Goal: Transaction & Acquisition: Purchase product/service

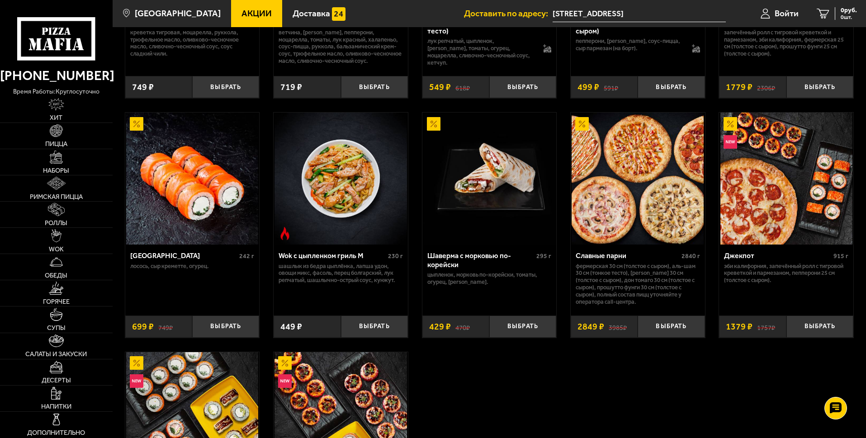
scroll to position [497, 0]
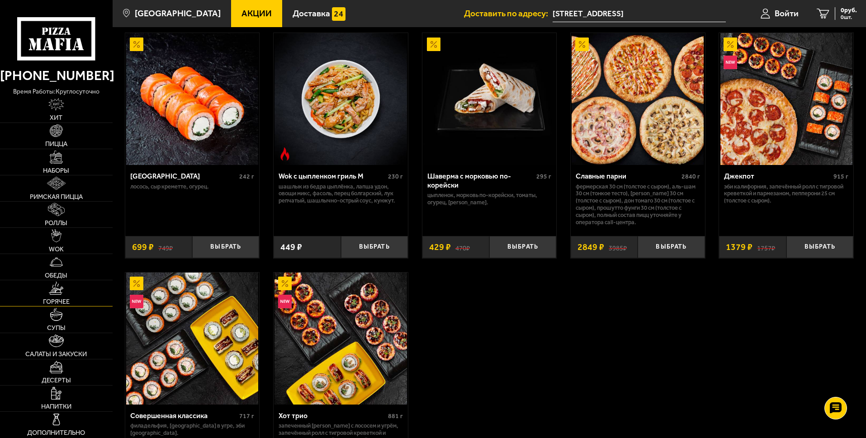
click at [65, 294] on link "Горячее" at bounding box center [56, 293] width 113 height 26
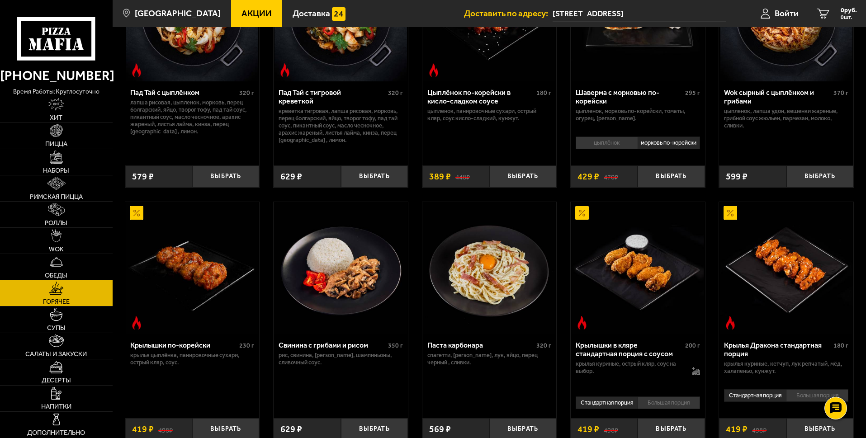
scroll to position [181, 0]
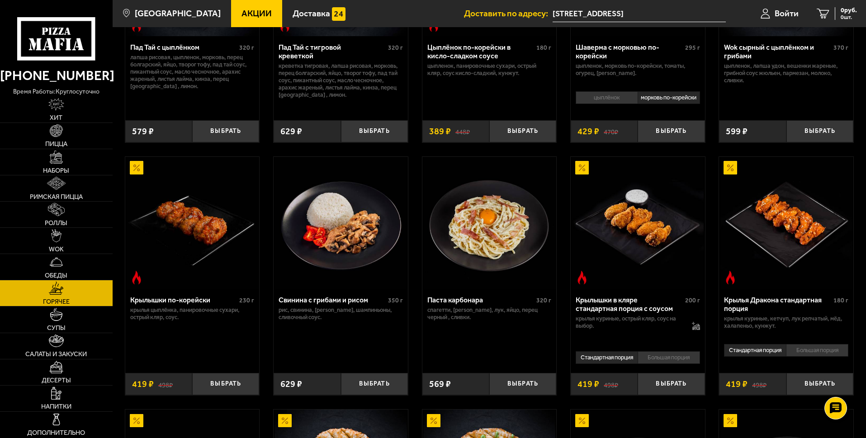
click at [676, 362] on li "Большая порция" at bounding box center [668, 357] width 62 height 13
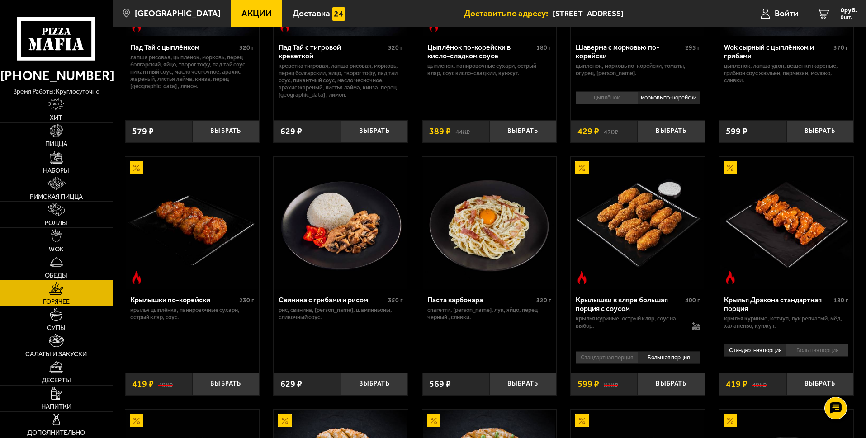
click at [662, 254] on img at bounding box center [637, 223] width 132 height 132
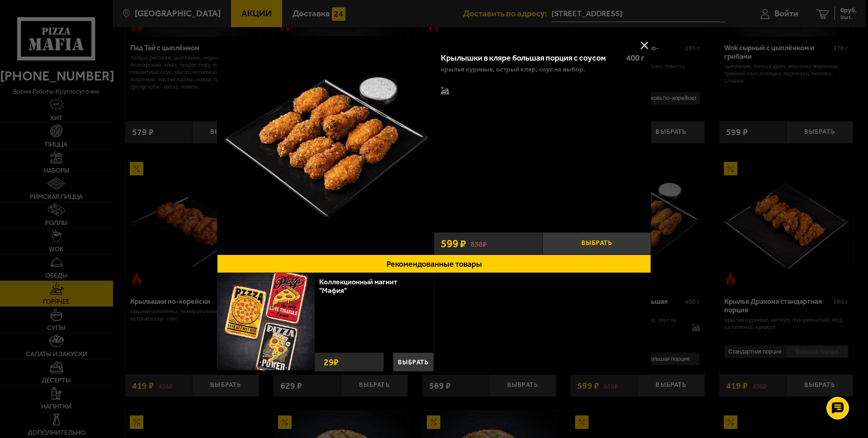
click at [586, 243] on button "Выбрать" at bounding box center [596, 243] width 108 height 22
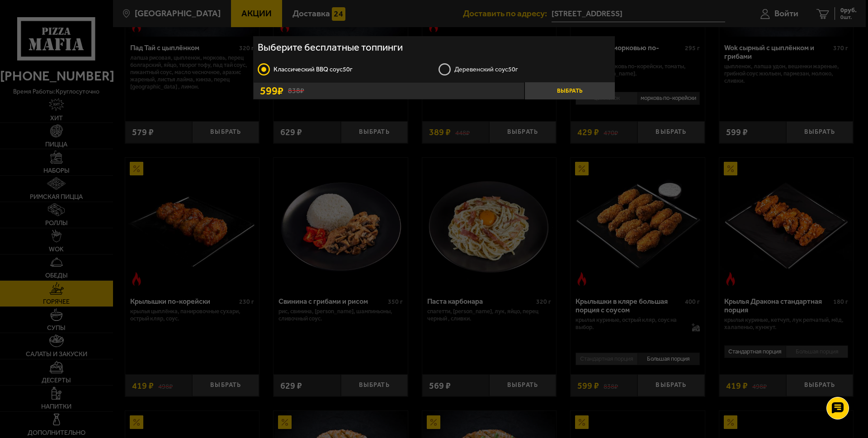
click at [559, 91] on button "Выбрать" at bounding box center [569, 90] width 90 height 17
click at [580, 87] on button "Выбрать" at bounding box center [569, 90] width 90 height 17
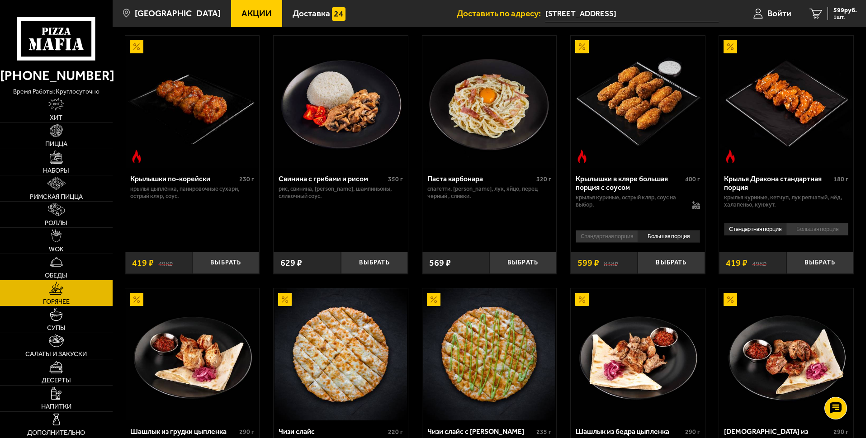
scroll to position [271, 0]
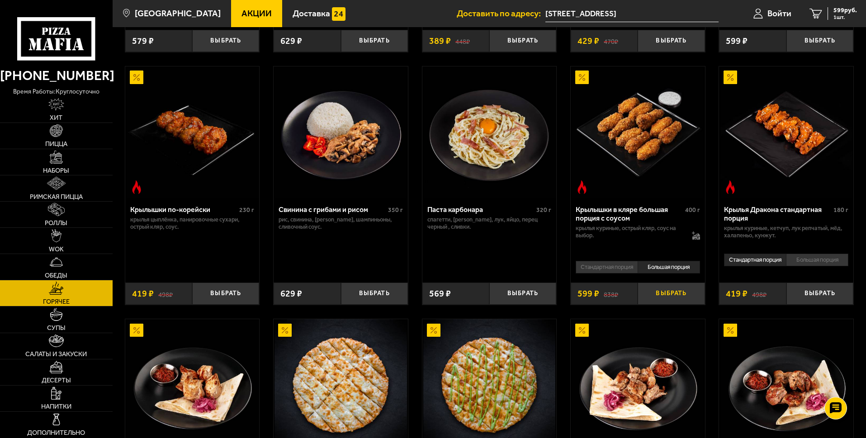
click at [666, 301] on button "Выбрать" at bounding box center [670, 294] width 67 height 22
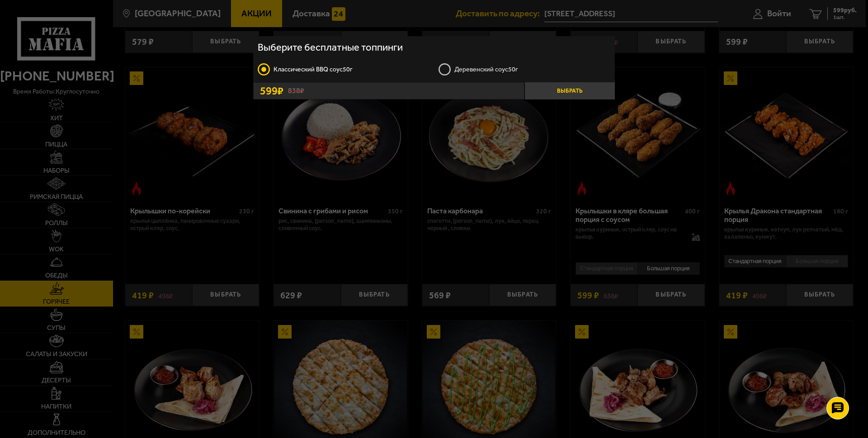
click at [578, 89] on button "Выбрать" at bounding box center [569, 90] width 90 height 17
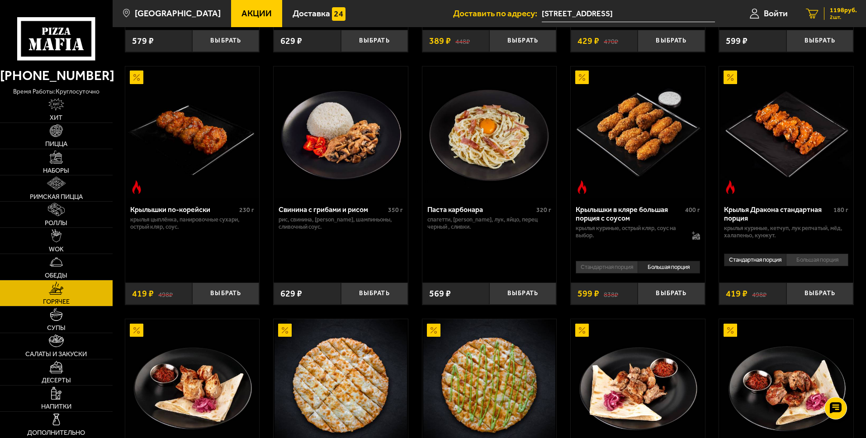
click at [844, 10] on span "1198 руб." at bounding box center [843, 10] width 27 height 6
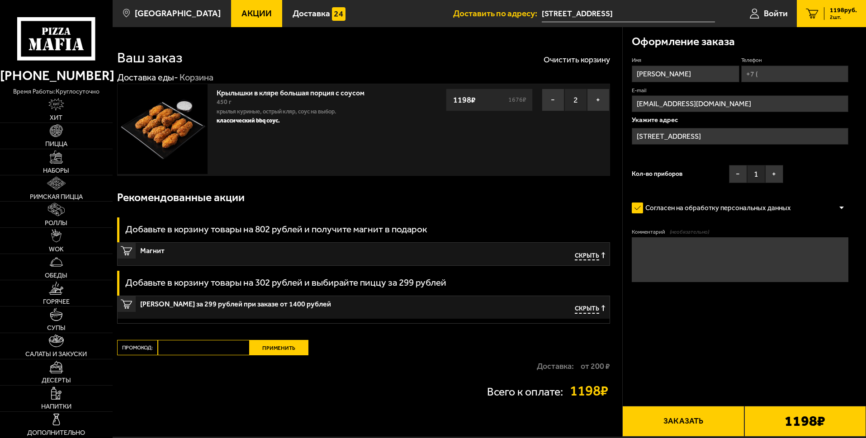
type input "[STREET_ADDRESS]"
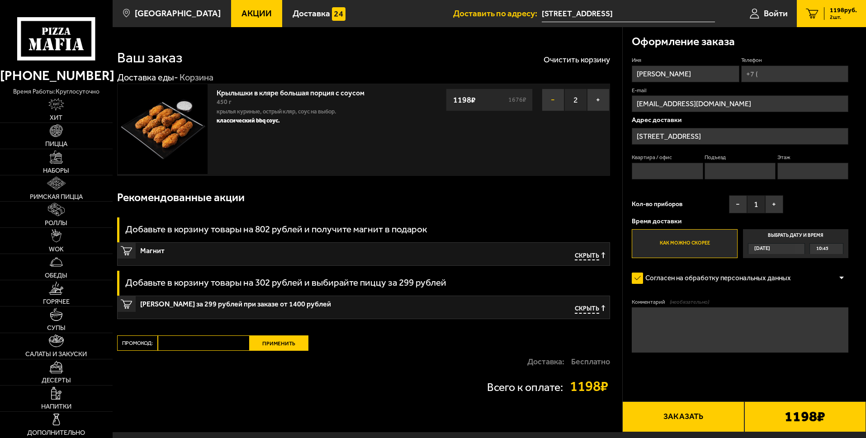
click at [554, 101] on button "−" at bounding box center [553, 100] width 23 height 23
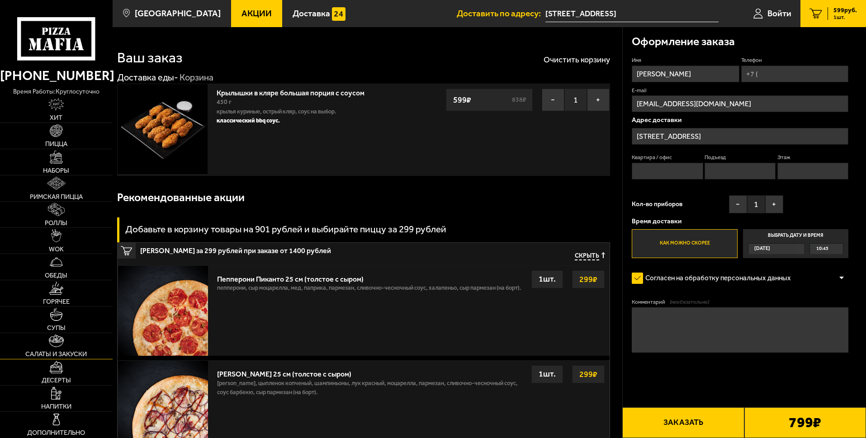
click at [62, 336] on img at bounding box center [56, 341] width 14 height 13
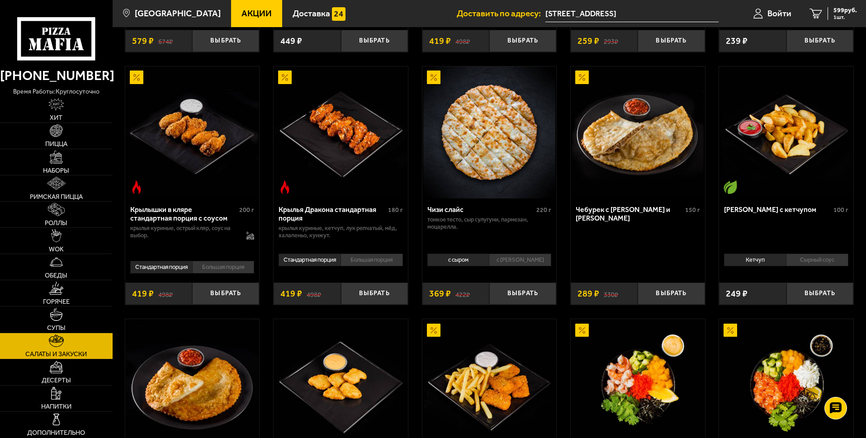
scroll to position [136, 0]
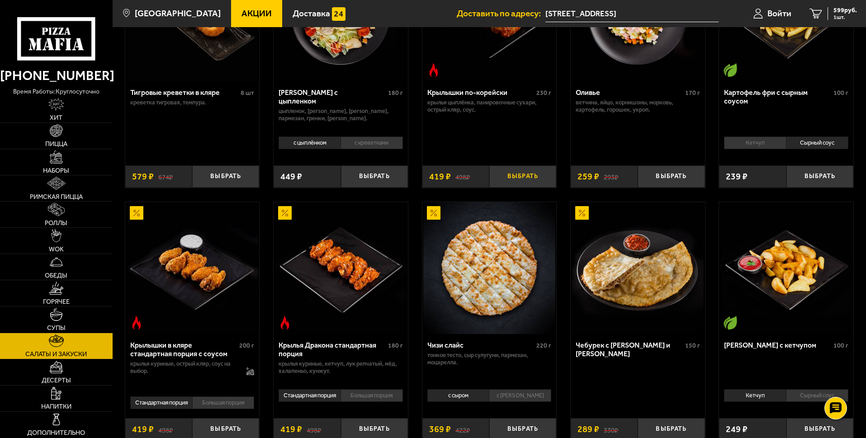
click at [523, 176] on button "Выбрать" at bounding box center [522, 176] width 67 height 22
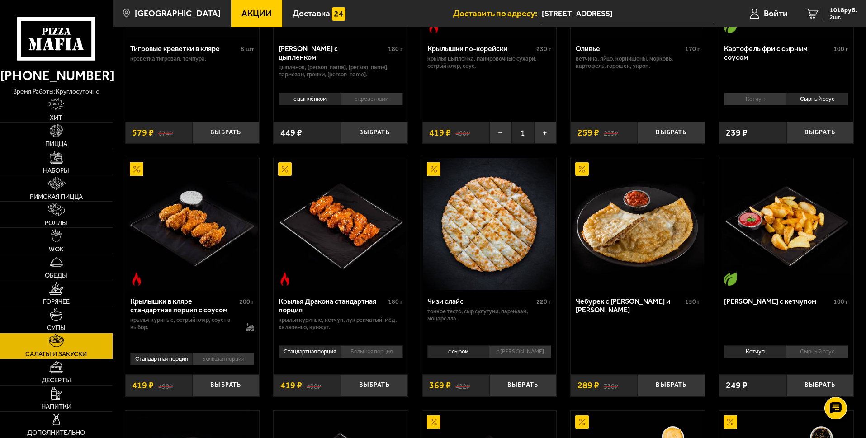
scroll to position [181, 0]
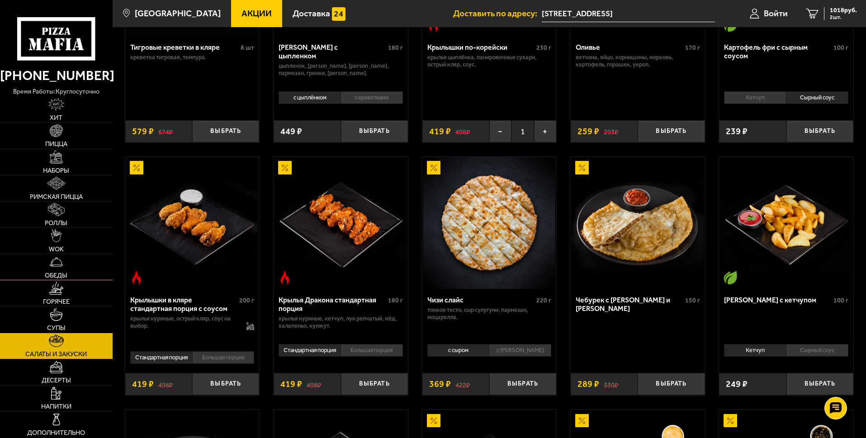
click at [62, 274] on span "Обеды" at bounding box center [56, 275] width 23 height 7
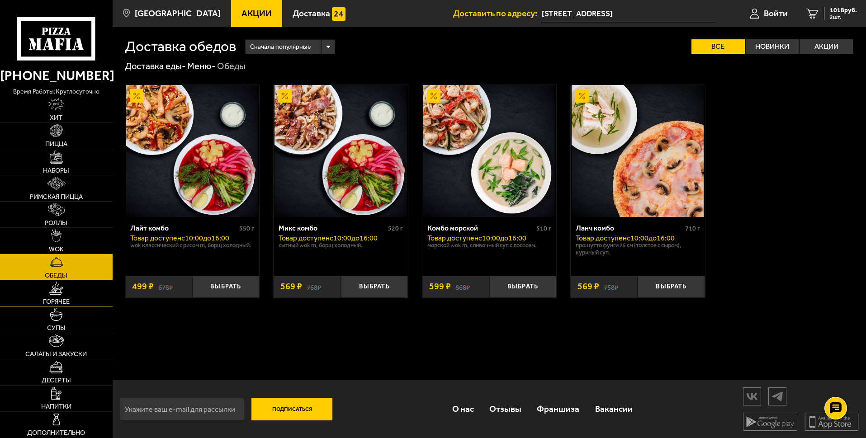
click at [59, 292] on img at bounding box center [56, 288] width 14 height 13
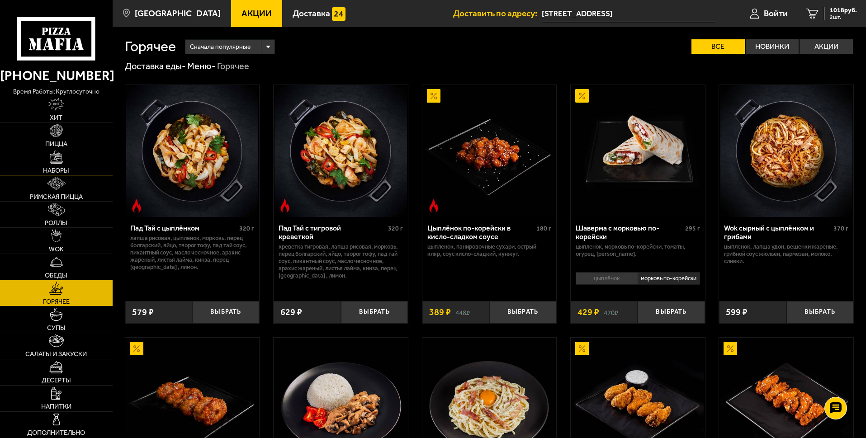
click at [57, 165] on link "Наборы" at bounding box center [56, 162] width 113 height 26
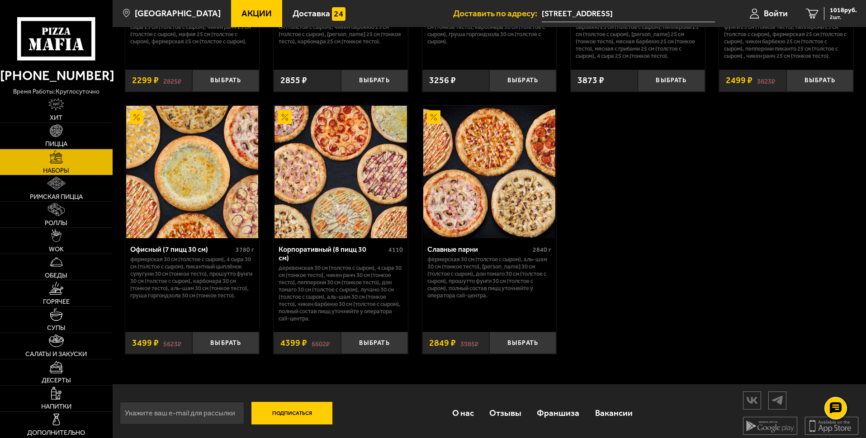
scroll to position [1373, 0]
click at [54, 132] on img at bounding box center [56, 130] width 13 height 13
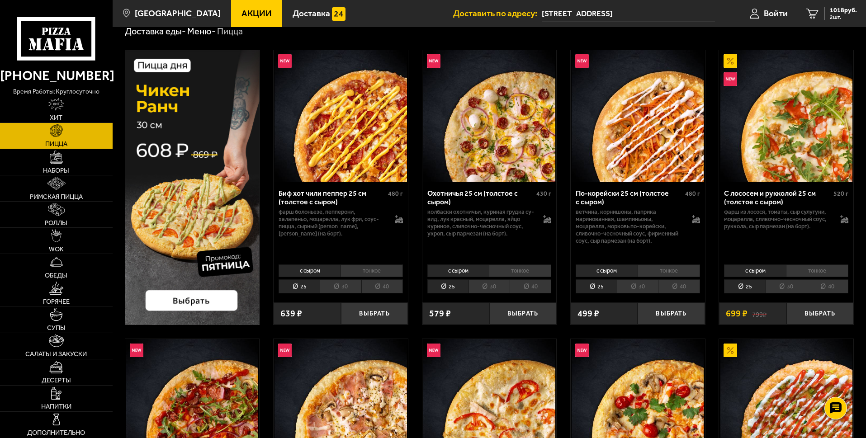
scroll to position [45, 0]
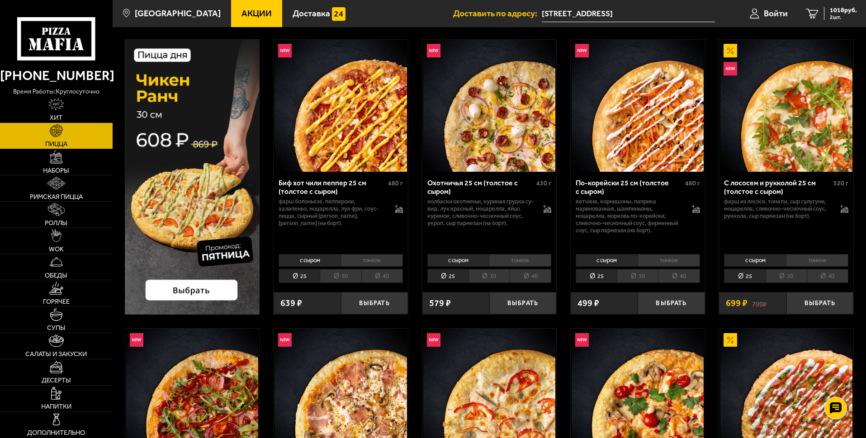
click at [191, 286] on img at bounding box center [192, 176] width 135 height 275
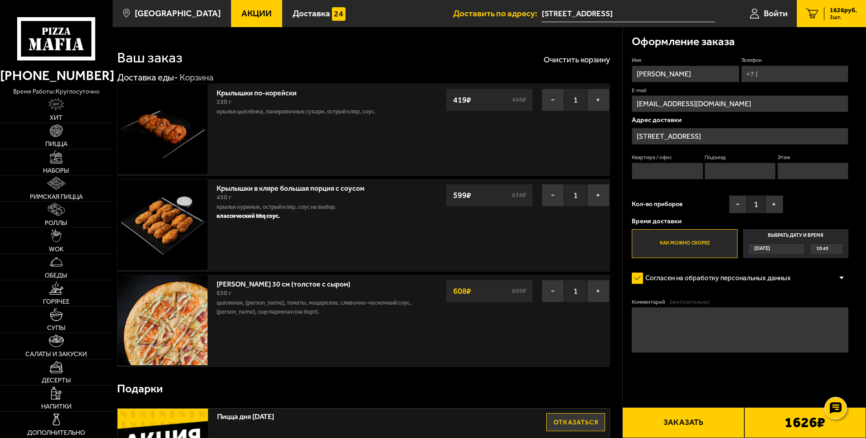
click at [181, 317] on img at bounding box center [163, 320] width 90 height 90
click at [56, 132] on img at bounding box center [56, 130] width 13 height 13
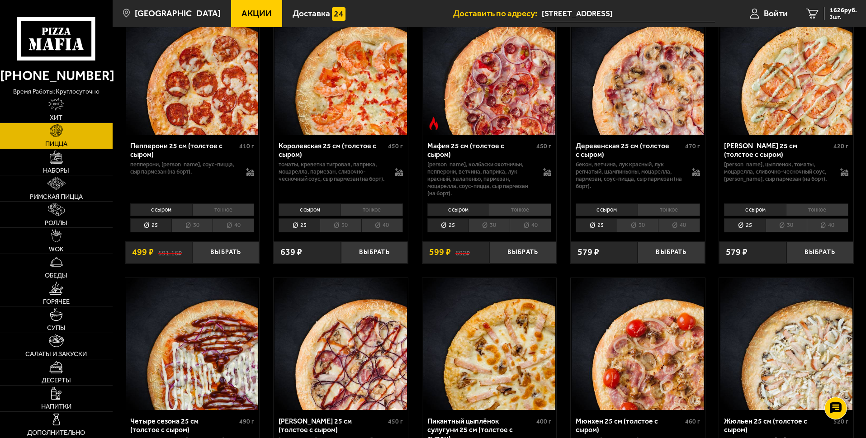
scroll to position [1221, 0]
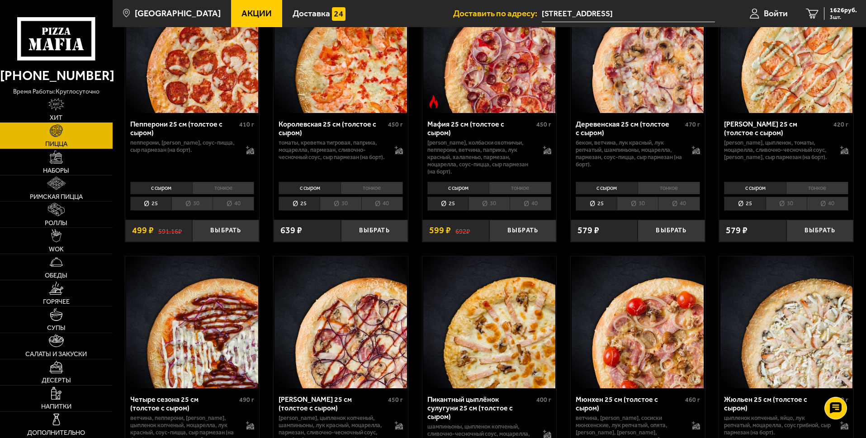
click at [58, 105] on img at bounding box center [55, 104] width 15 height 13
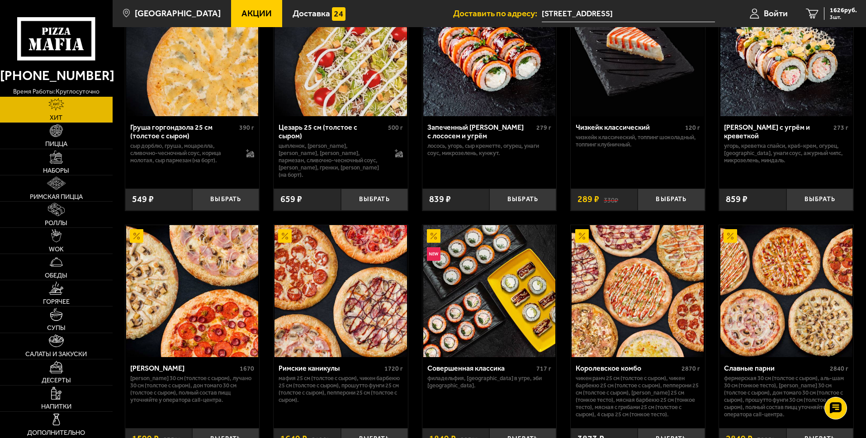
scroll to position [446, 0]
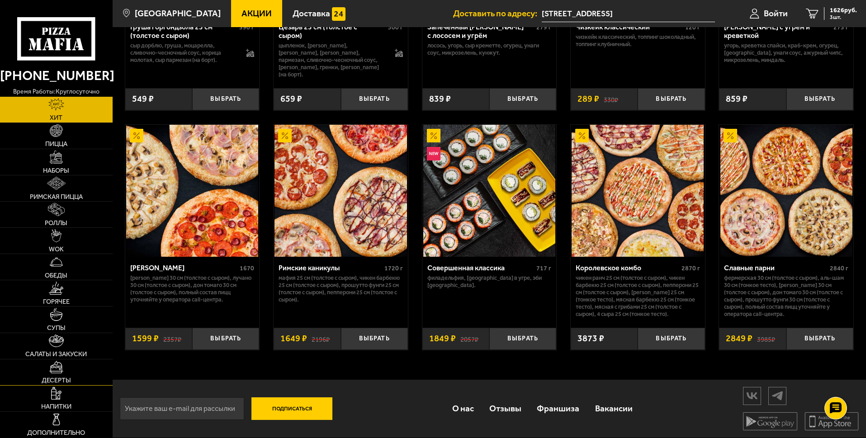
click at [54, 368] on img at bounding box center [56, 367] width 14 height 13
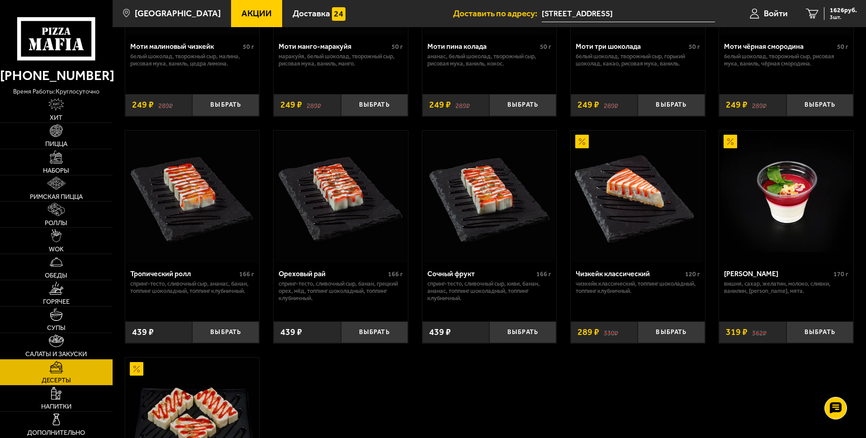
scroll to position [226, 0]
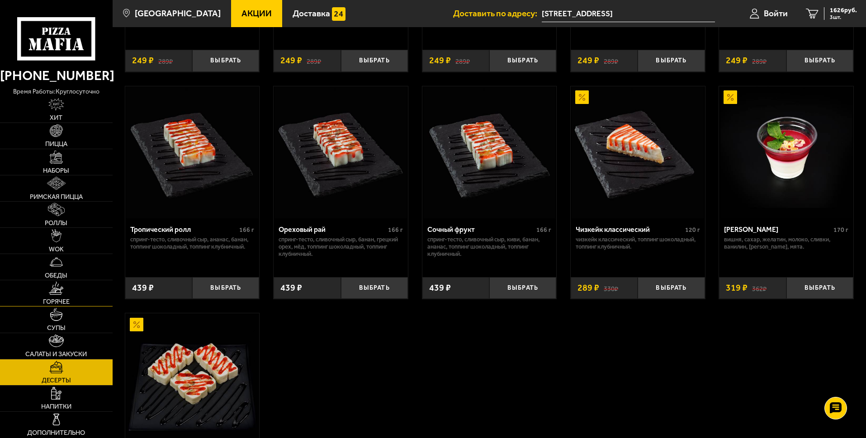
click at [54, 292] on img at bounding box center [56, 288] width 14 height 13
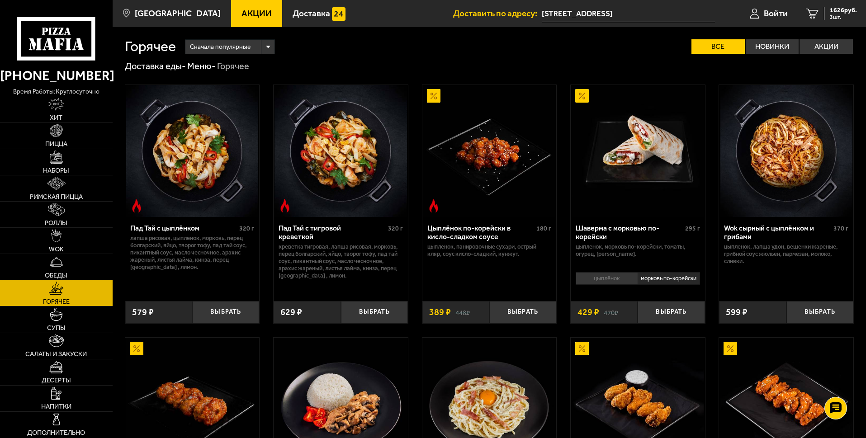
click at [66, 266] on link "Обеды" at bounding box center [56, 267] width 113 height 26
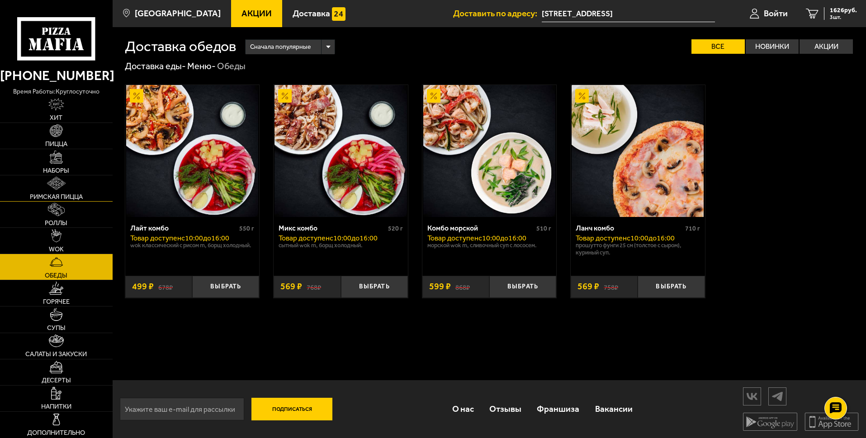
click at [64, 180] on img at bounding box center [56, 183] width 19 height 13
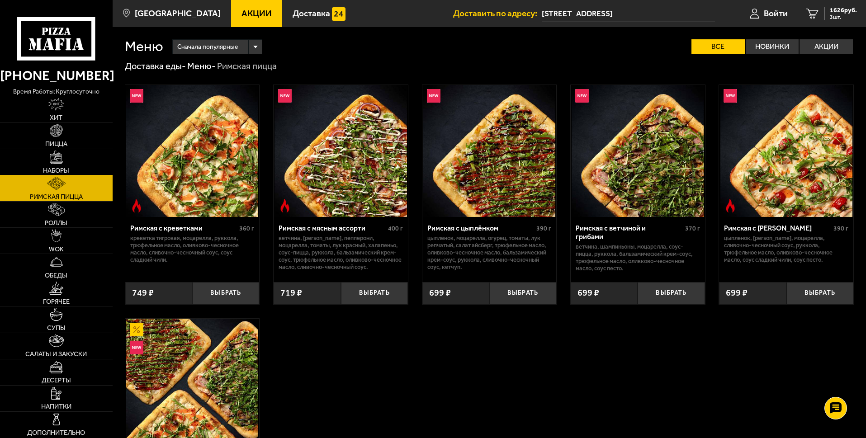
click at [57, 162] on img at bounding box center [56, 157] width 13 height 13
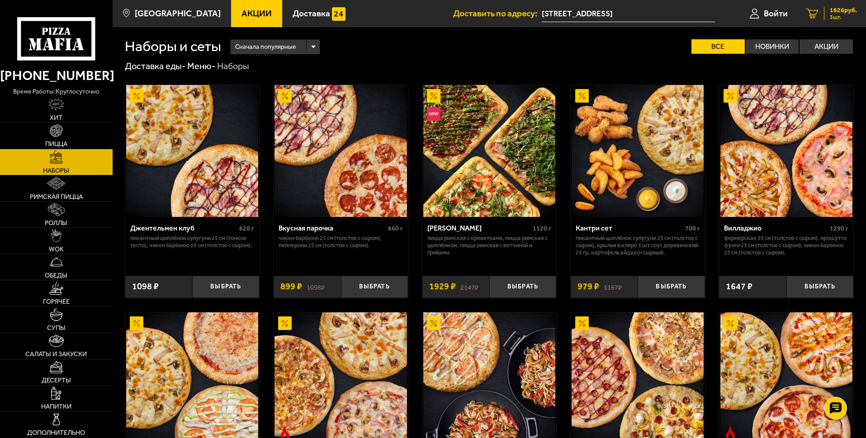
click at [843, 9] on span "1626 руб." at bounding box center [843, 10] width 27 height 6
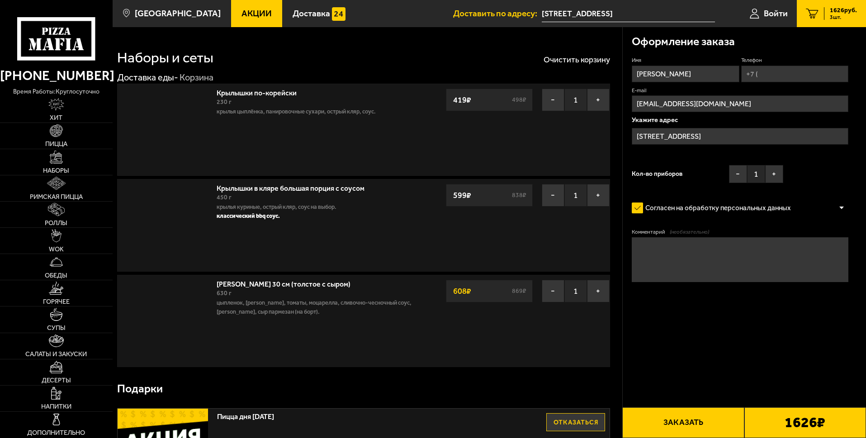
type input "[STREET_ADDRESS]"
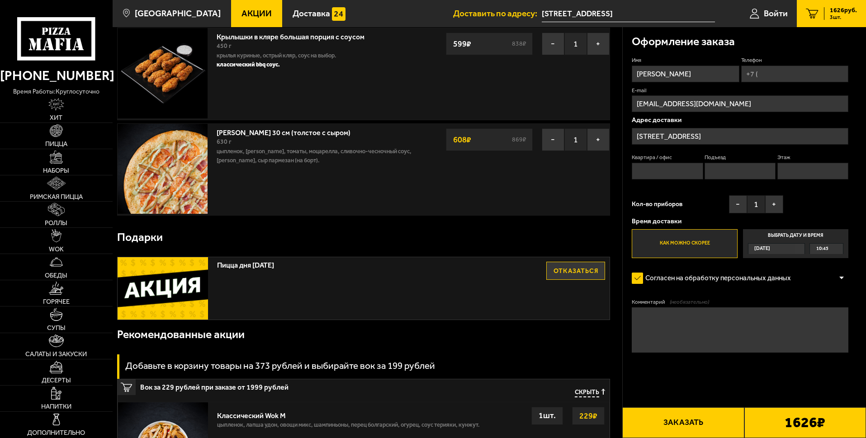
scroll to position [181, 0]
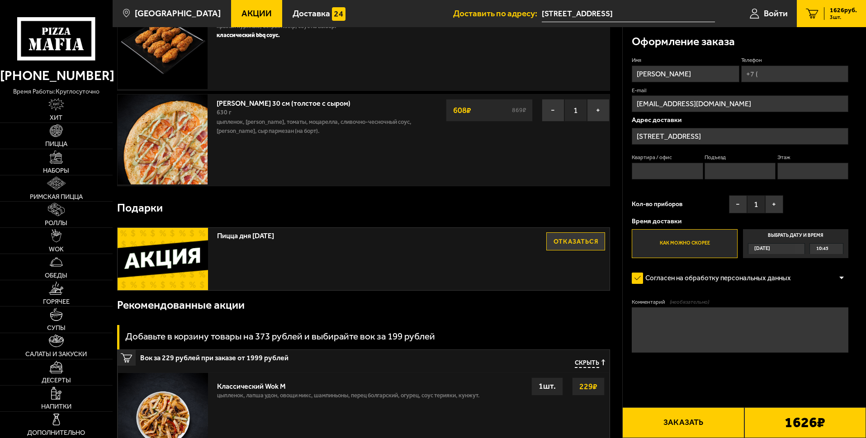
click at [196, 245] on img at bounding box center [163, 259] width 90 height 62
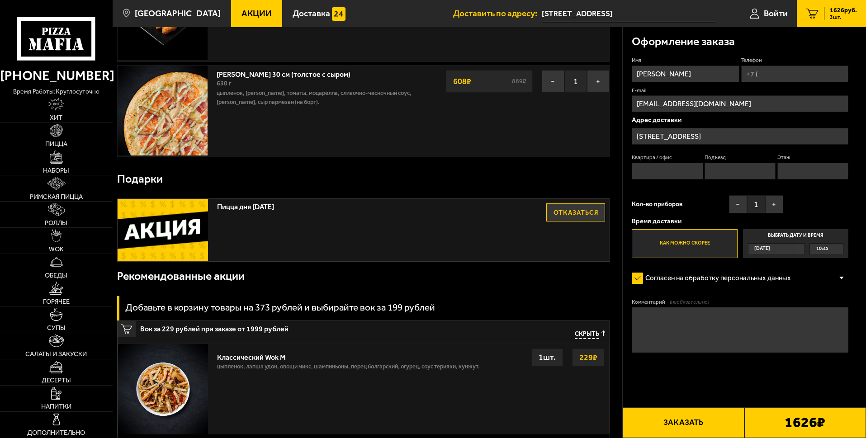
scroll to position [226, 0]
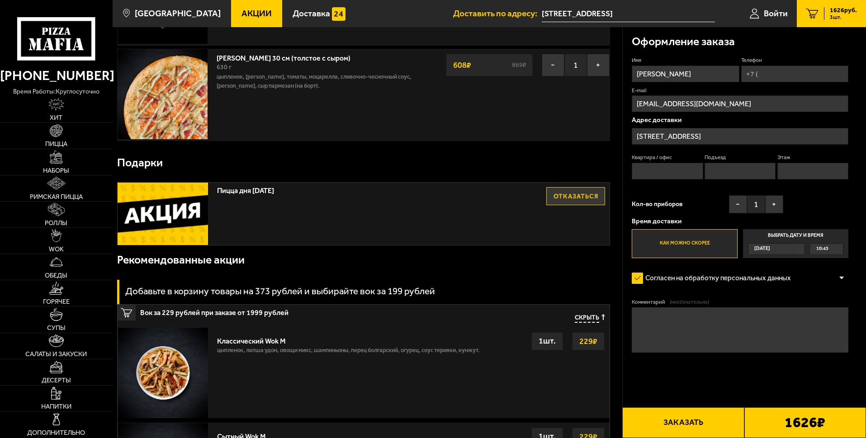
click at [841, 277] on div at bounding box center [842, 278] width 14 height 7
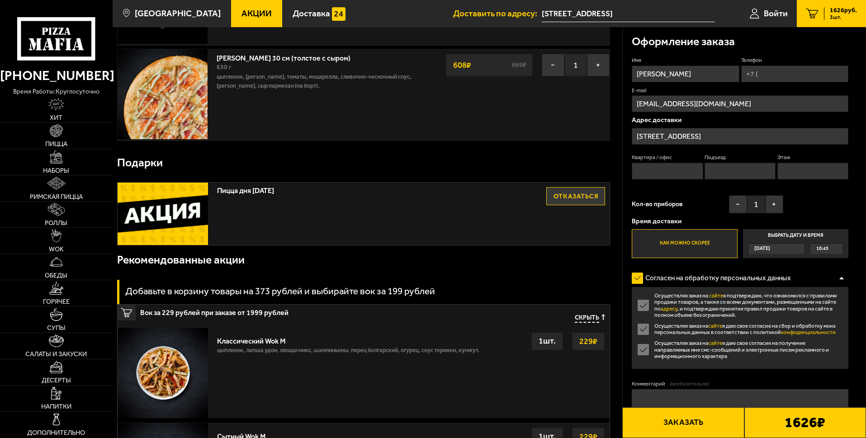
click at [841, 277] on div at bounding box center [842, 278] width 14 height 7
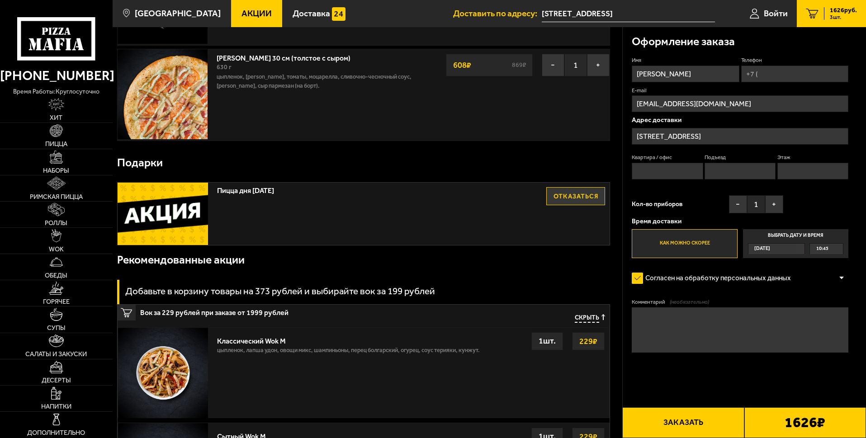
click at [828, 250] on div "10:45" at bounding box center [826, 249] width 33 height 10
click at [0, 0] on input "Выбрать дату и время [DATE] 10:45" at bounding box center [0, 0] width 0 height 0
click at [825, 247] on span "10:45" at bounding box center [822, 249] width 12 height 10
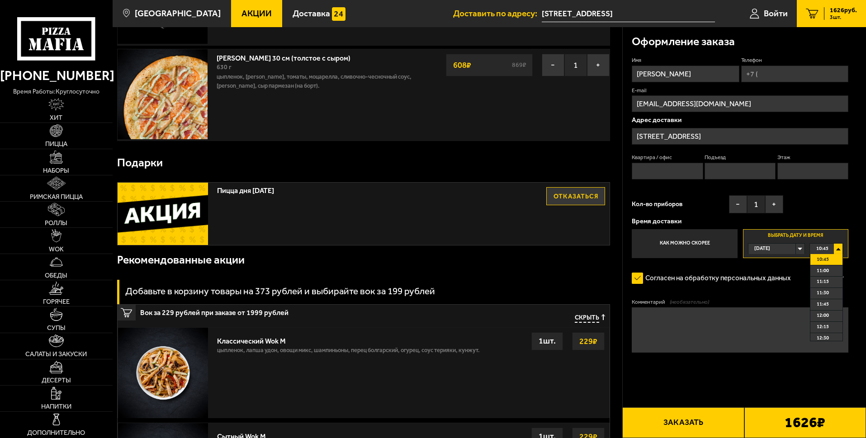
drag, startPoint x: 840, startPoint y: 267, endPoint x: 835, endPoint y: 332, distance: 64.8
click at [835, 335] on ul "10:45 11:00 11:15 11:30 11:45 12:00 12:15 12:30 12:45 13:00 13:15 13:30 13:45 1…" at bounding box center [826, 297] width 33 height 87
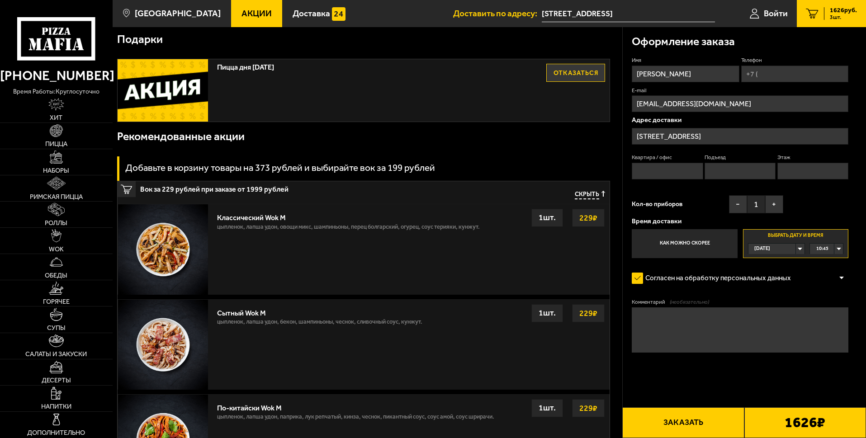
scroll to position [362, 0]
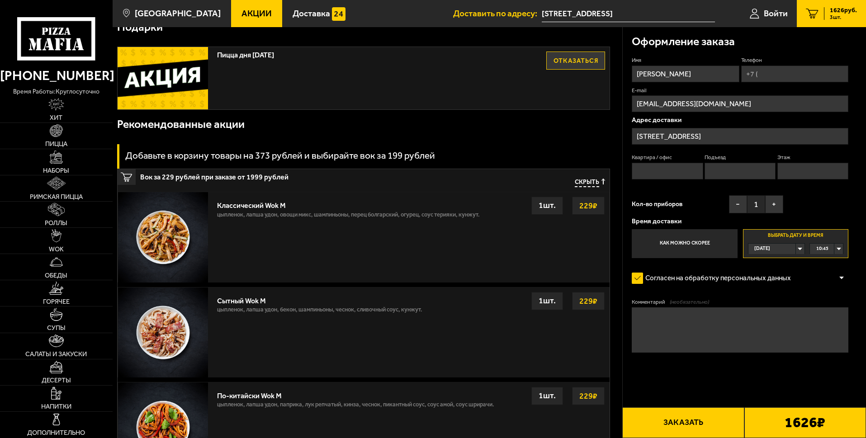
click at [841, 248] on div "10:45" at bounding box center [826, 249] width 33 height 10
click at [834, 327] on li "12:15" at bounding box center [826, 327] width 32 height 11
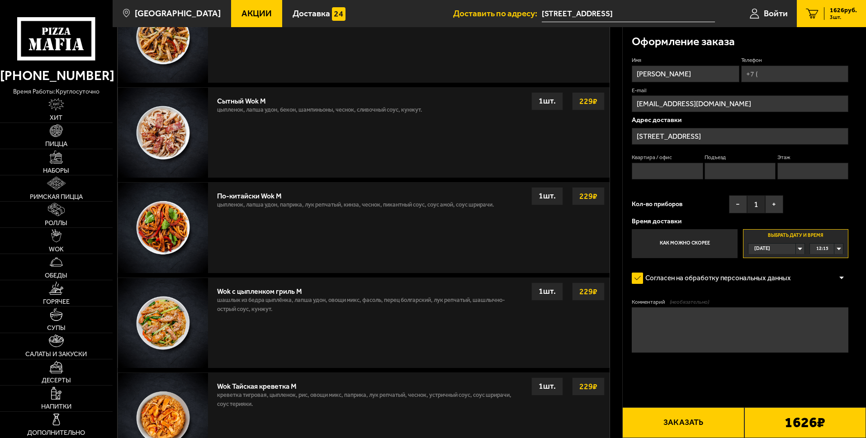
scroll to position [588, 0]
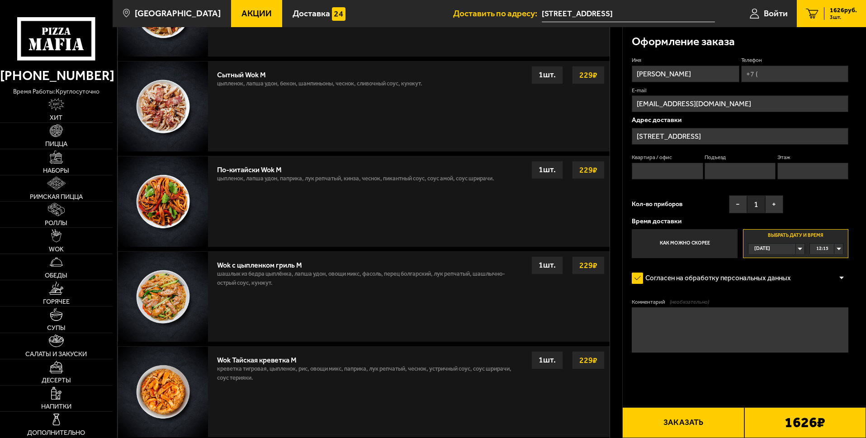
click at [841, 247] on div "12:15" at bounding box center [826, 249] width 33 height 10
click at [826, 285] on span "18:00" at bounding box center [822, 282] width 12 height 10
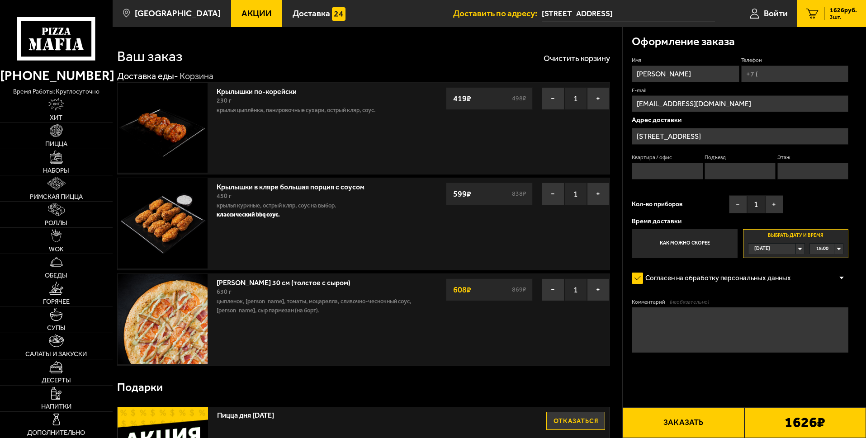
scroll to position [0, 0]
